Goal: Transaction & Acquisition: Purchase product/service

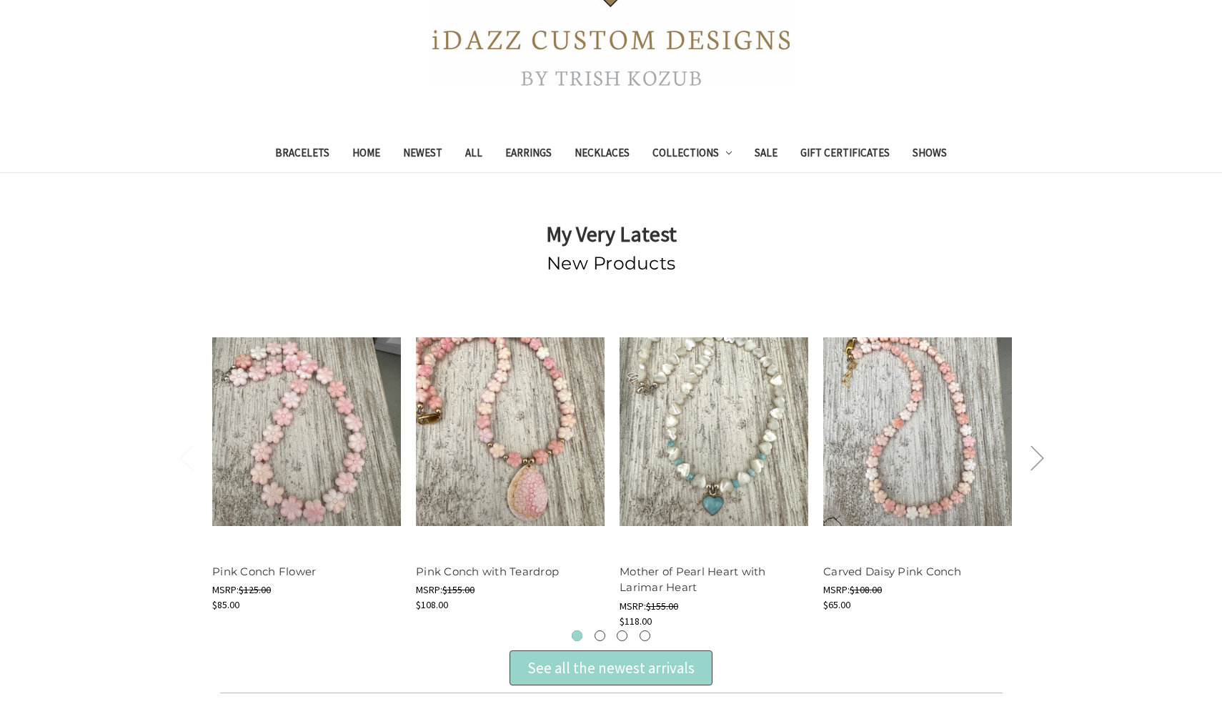
scroll to position [269, 0]
click at [434, 148] on link "Newest" at bounding box center [423, 154] width 62 height 35
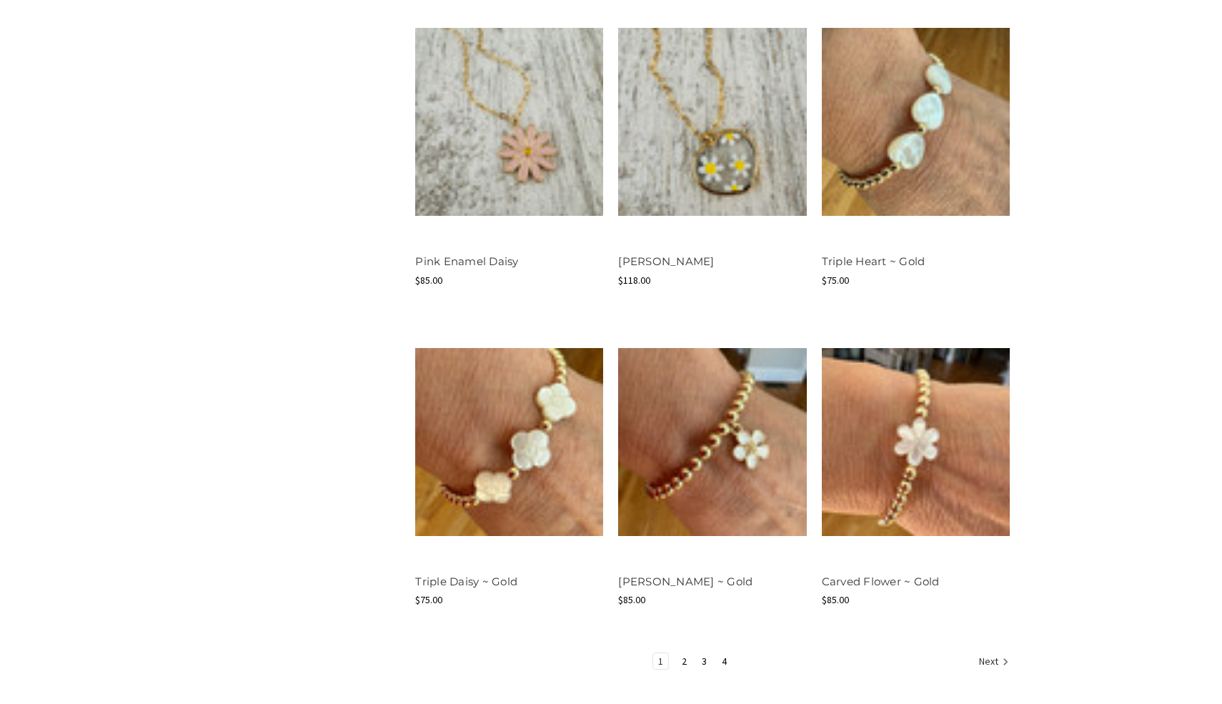
scroll to position [1587, 0]
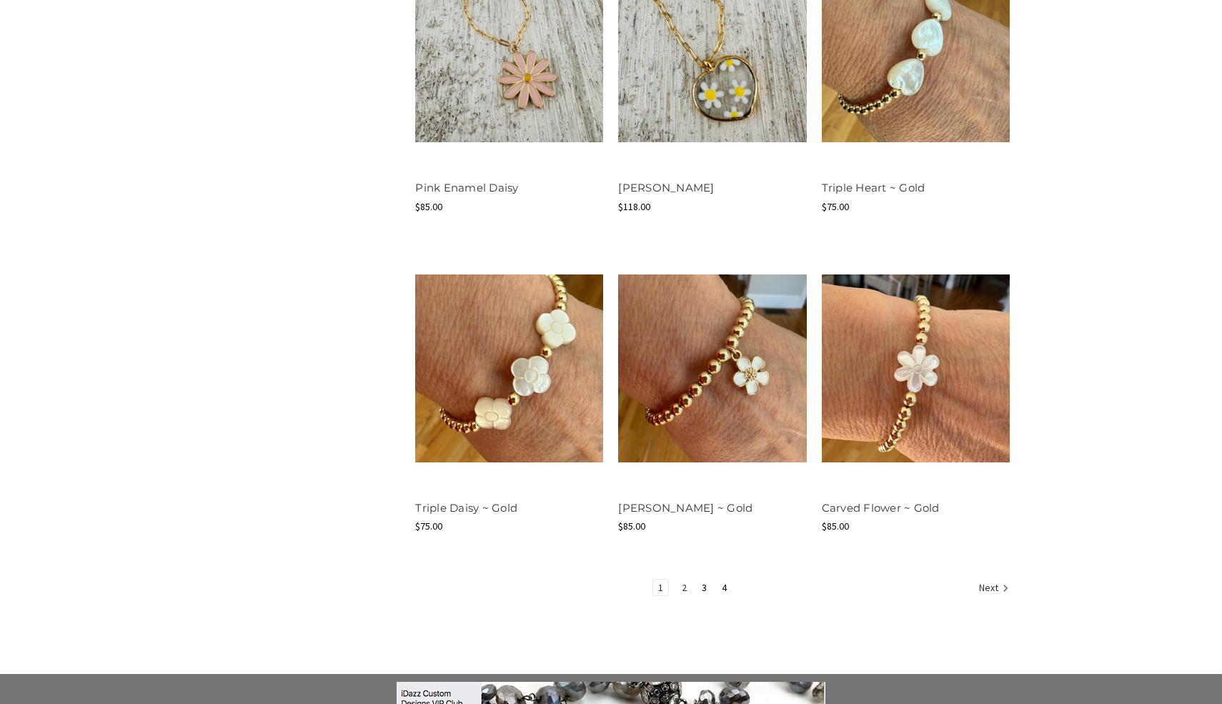
click at [680, 588] on link "2" at bounding box center [684, 588] width 15 height 16
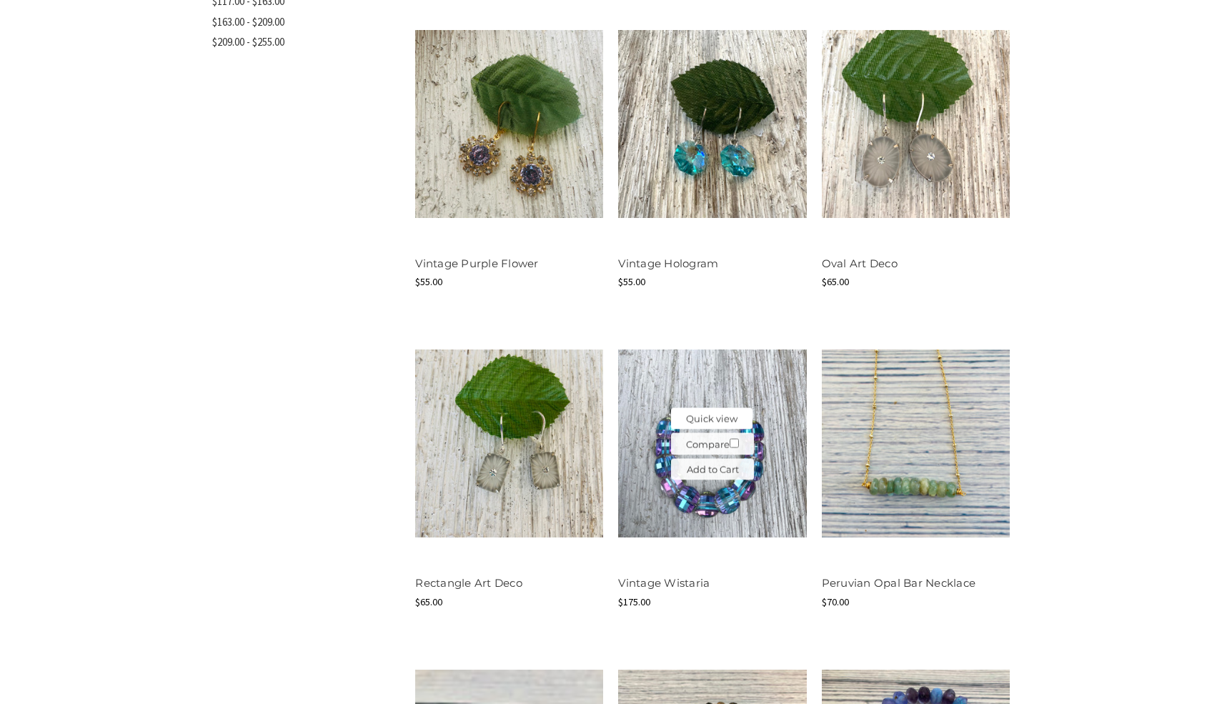
scroll to position [867, 0]
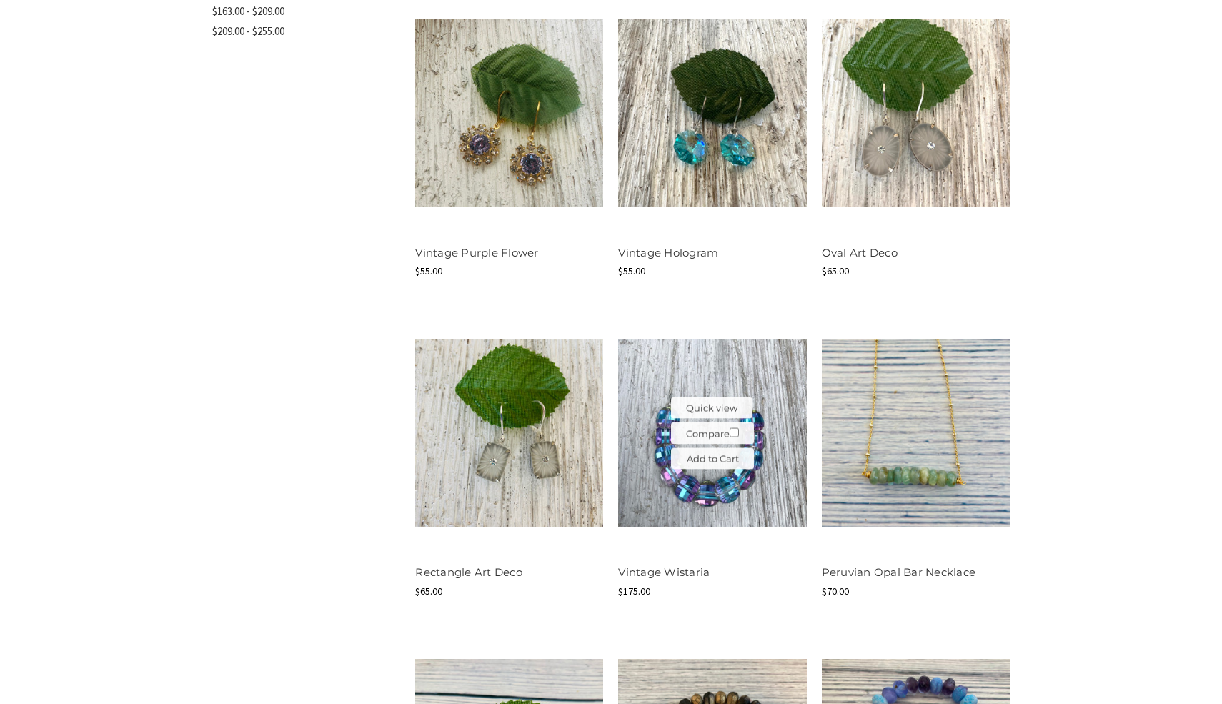
click at [721, 476] on img at bounding box center [712, 433] width 188 height 188
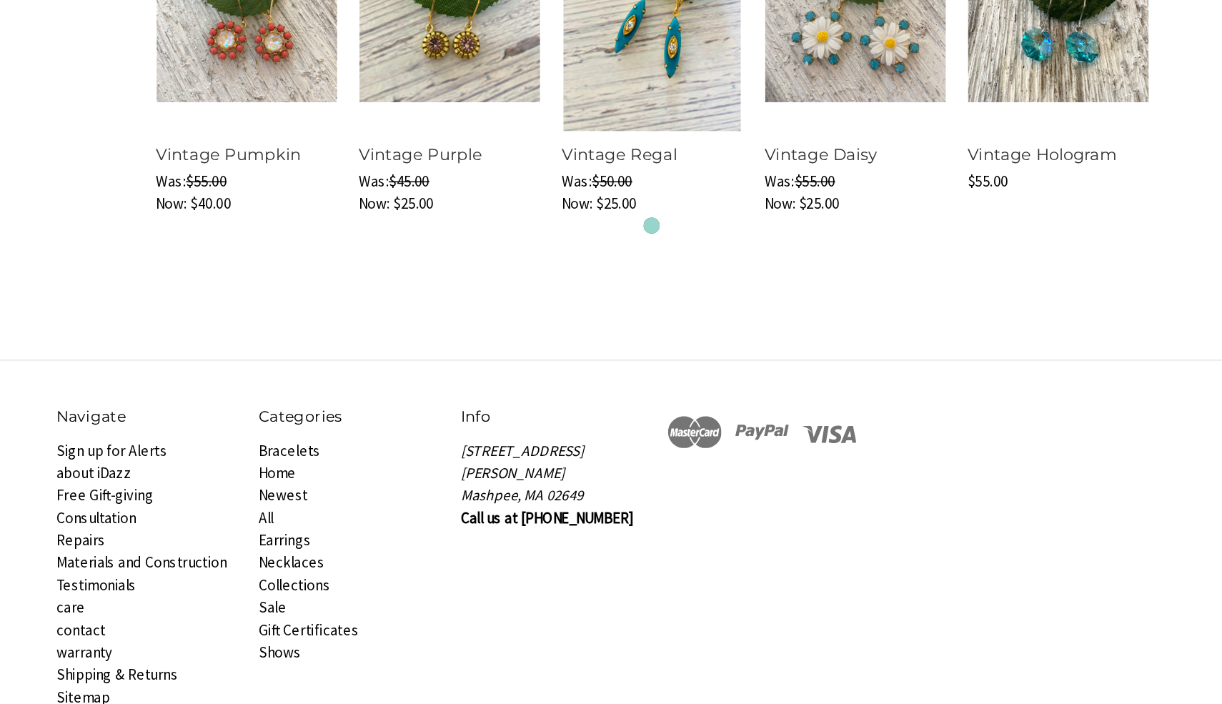
scroll to position [1096, 0]
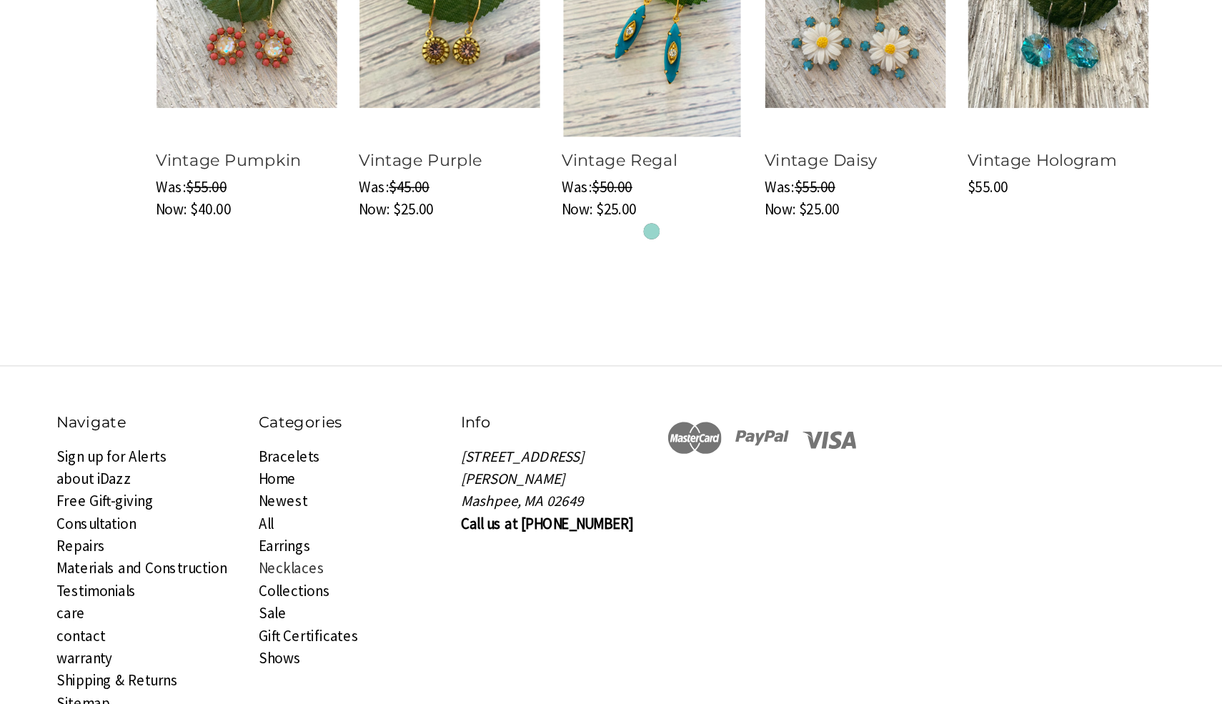
click at [382, 605] on link "Necklaces" at bounding box center [370, 608] width 44 height 13
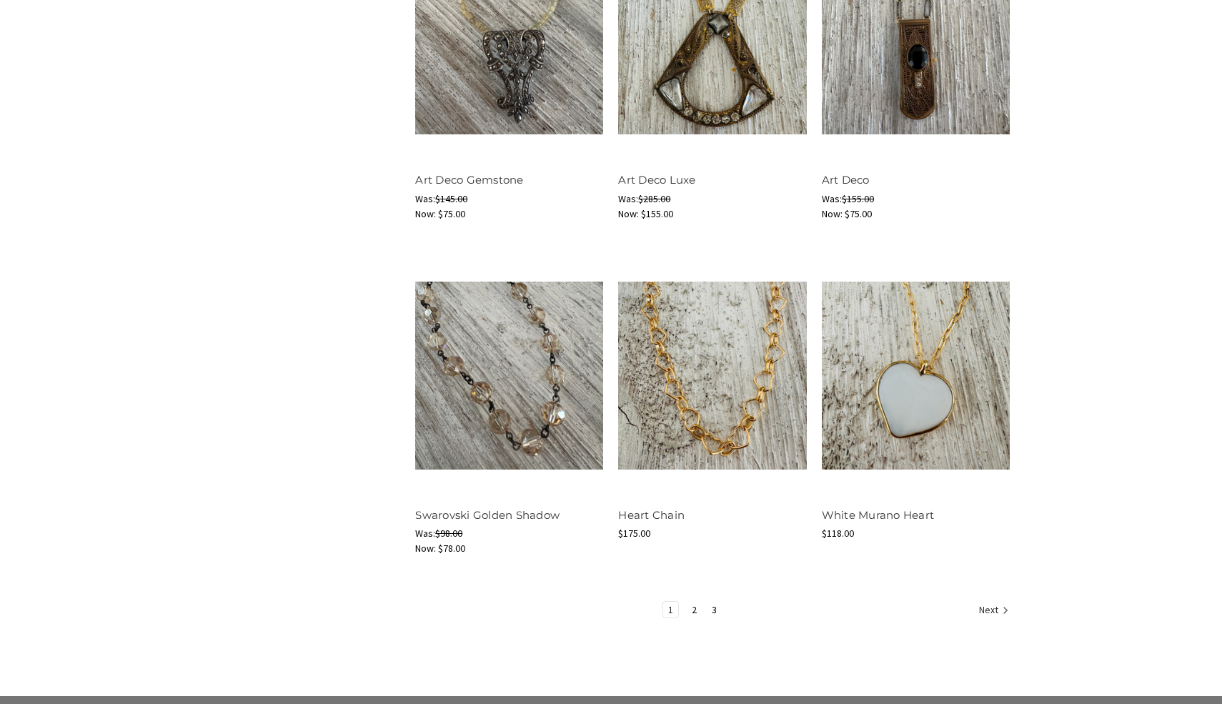
scroll to position [1627, 0]
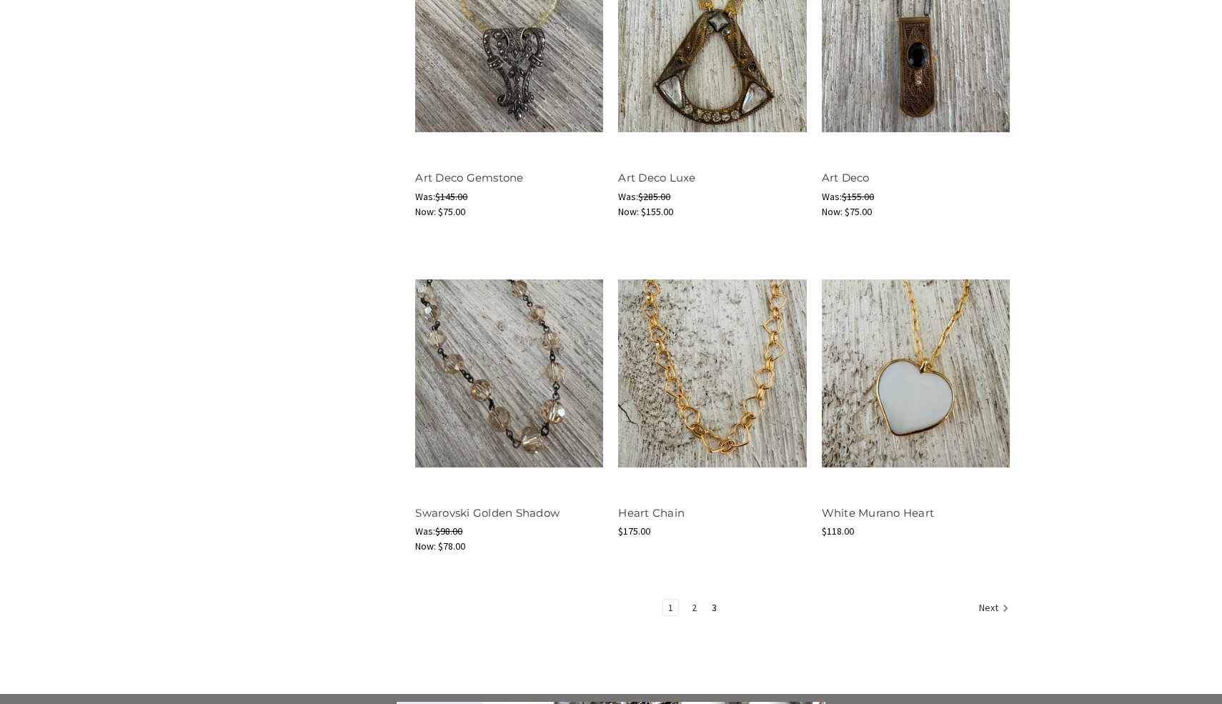
click at [693, 606] on link "2" at bounding box center [694, 608] width 15 height 16
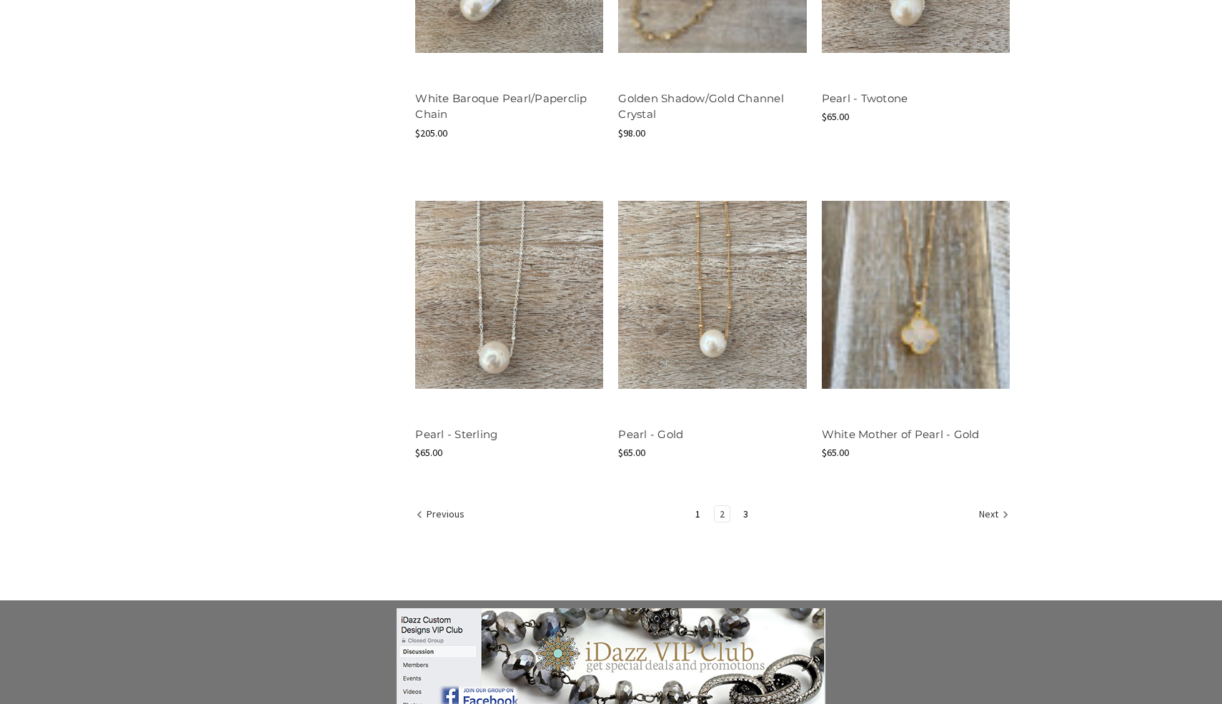
scroll to position [1681, 0]
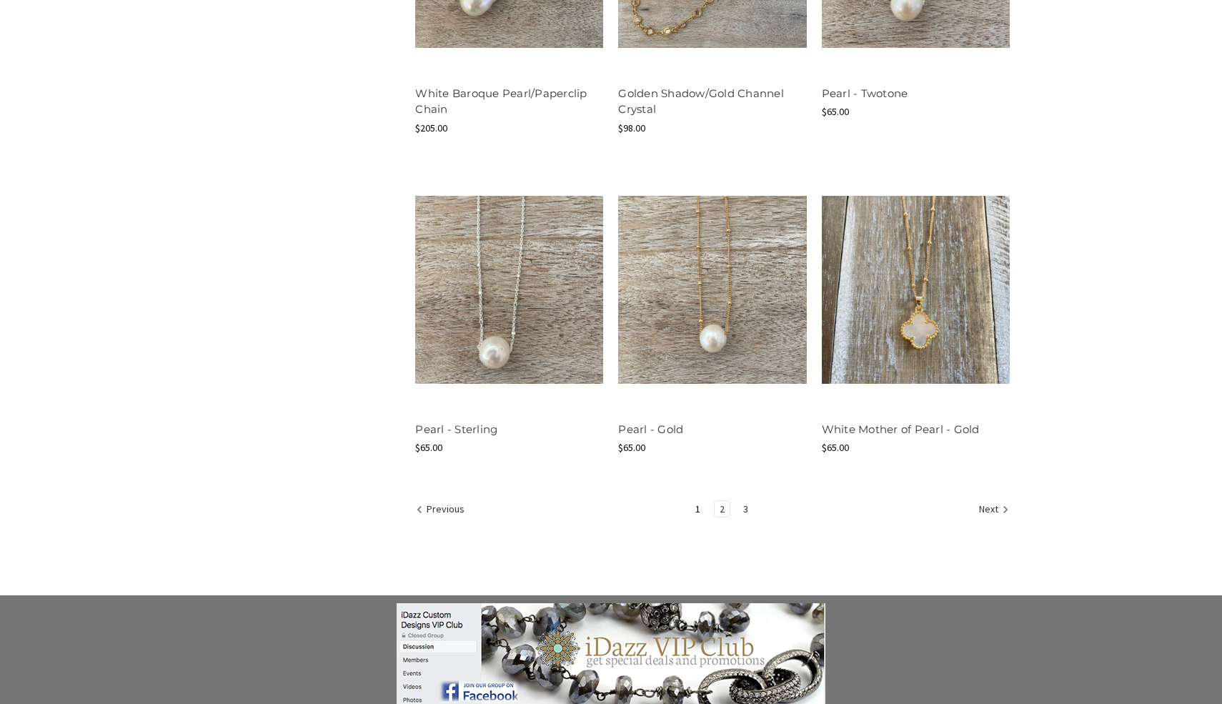
click at [745, 511] on link "3" at bounding box center [745, 509] width 15 height 16
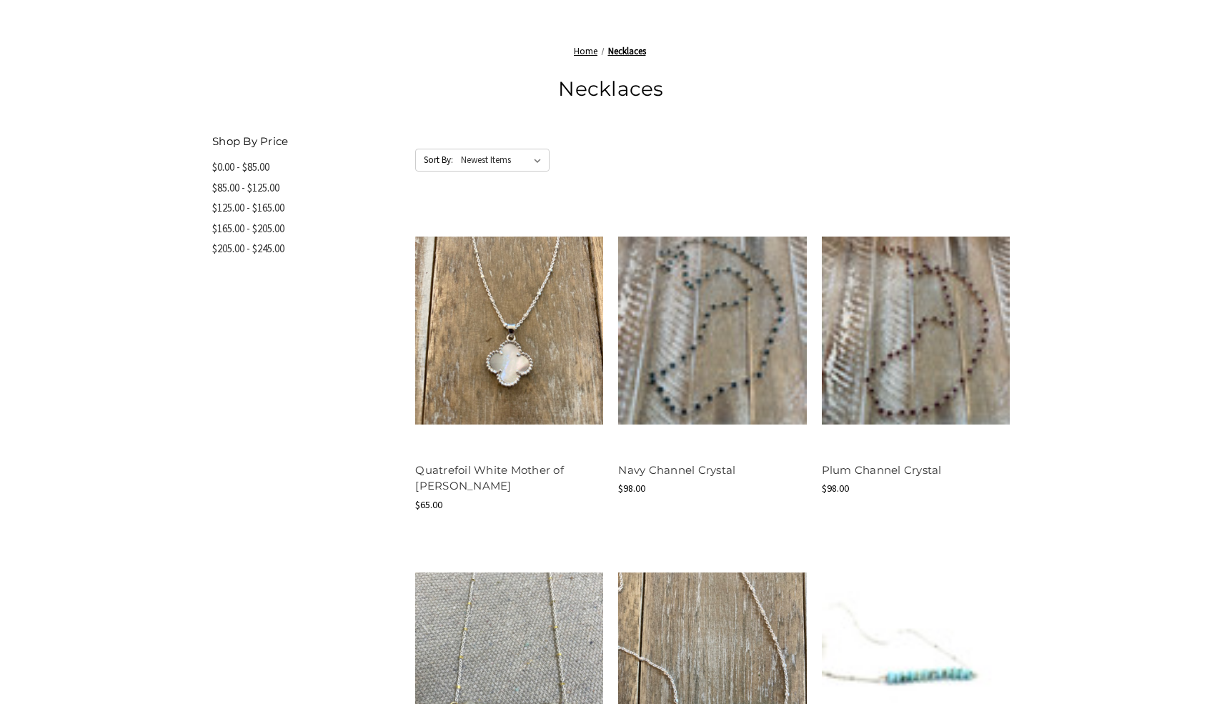
scroll to position [648, 0]
